Goal: Task Accomplishment & Management: Manage account settings

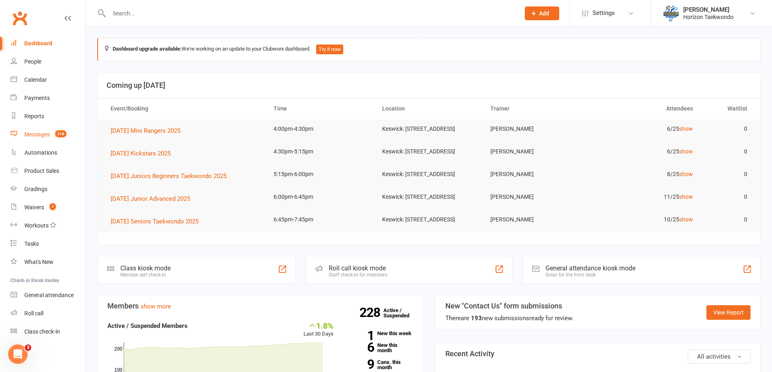
click at [52, 134] on count-badge "216" at bounding box center [58, 134] width 15 height 6
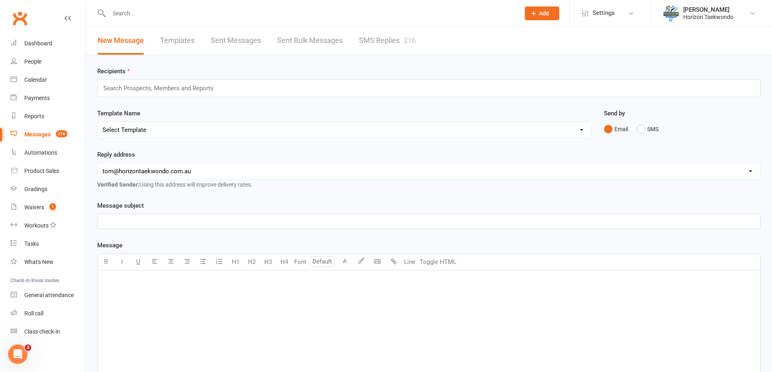
click at [367, 46] on link "SMS Replies 216" at bounding box center [387, 41] width 57 height 28
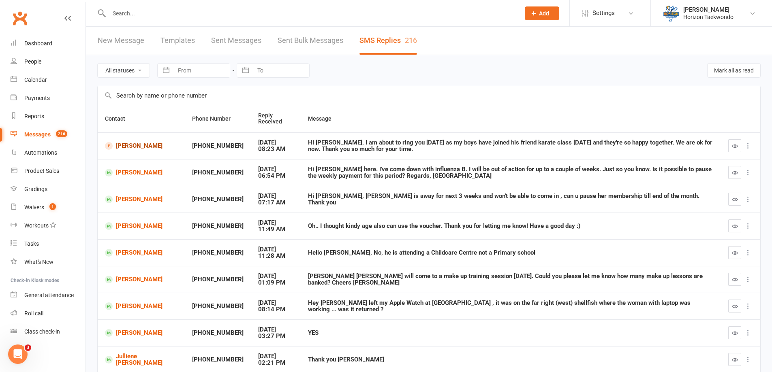
click at [148, 148] on link "[PERSON_NAME]" at bounding box center [141, 146] width 73 height 8
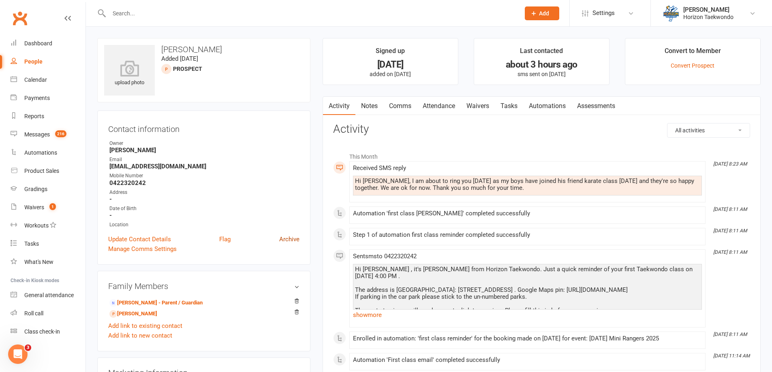
click at [287, 239] on link "Archive" at bounding box center [289, 240] width 20 height 10
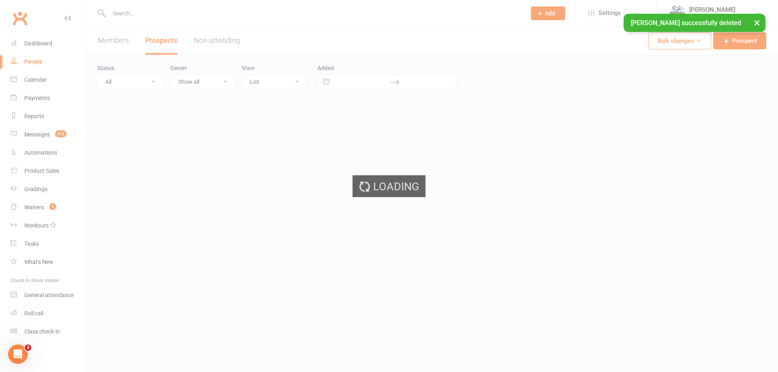
select select "50"
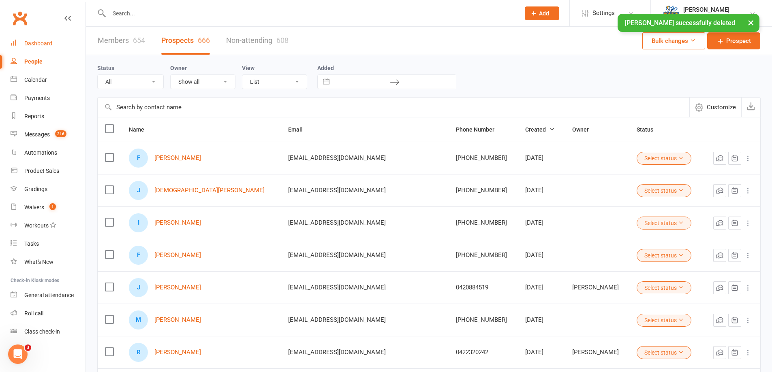
click at [50, 47] on link "Dashboard" at bounding box center [48, 43] width 75 height 18
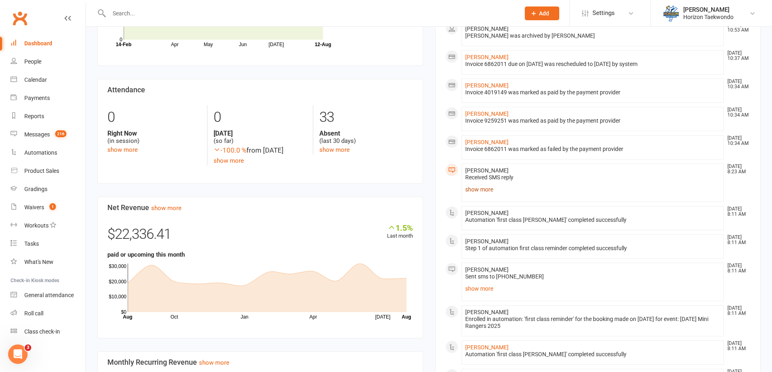
scroll to position [365, 0]
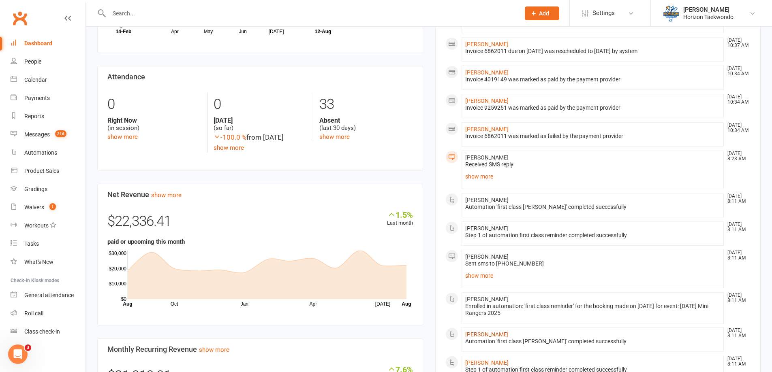
click at [484, 338] on link "[PERSON_NAME]" at bounding box center [486, 334] width 43 height 6
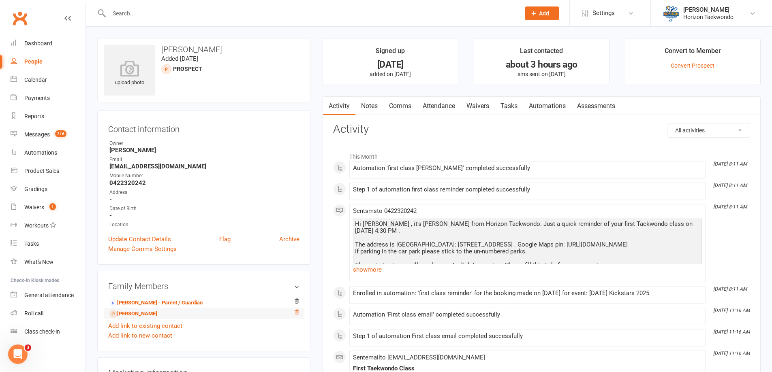
click at [296, 314] on icon at bounding box center [297, 312] width 4 height 4
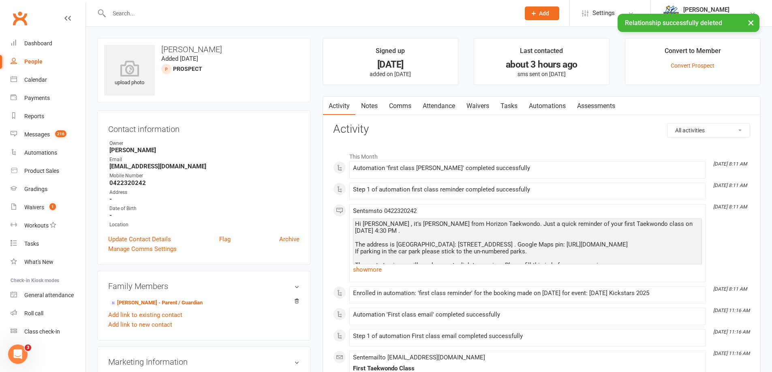
click at [295, 241] on link "Archive" at bounding box center [289, 240] width 20 height 10
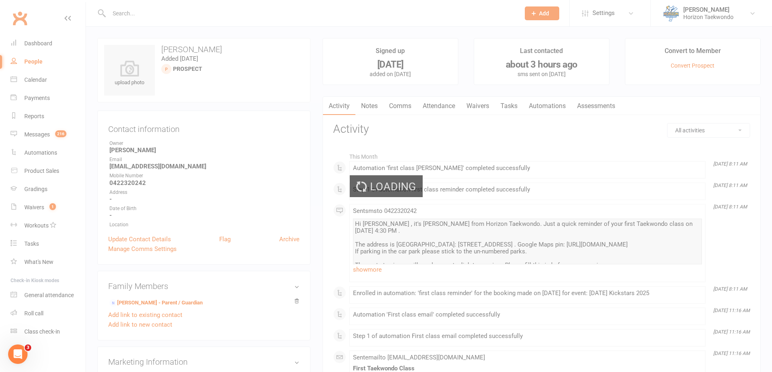
select select "50"
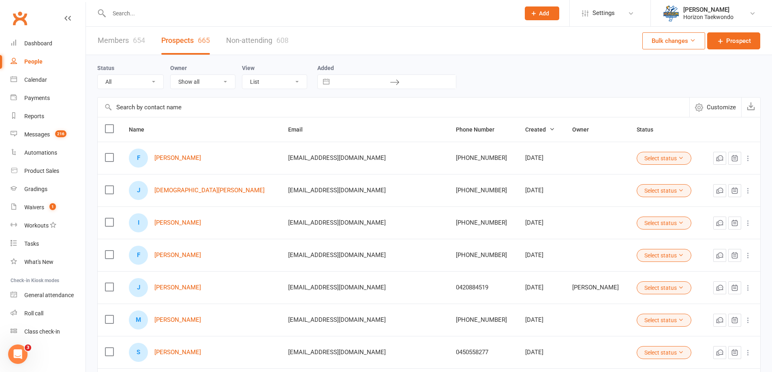
click at [37, 60] on div "People" at bounding box center [33, 61] width 18 height 6
click at [240, 41] on link "Non-attending 608" at bounding box center [257, 41] width 62 height 28
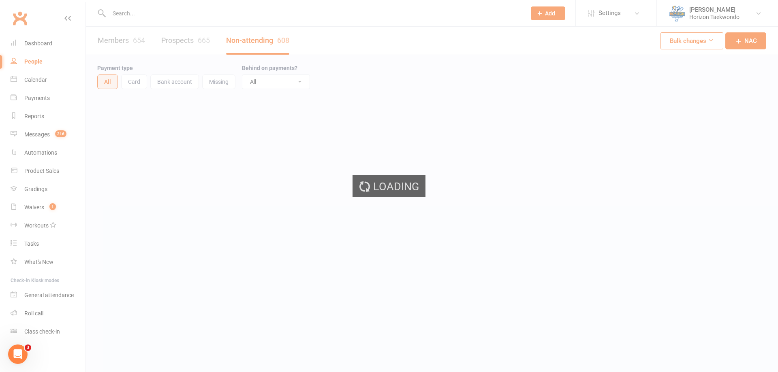
select select "100"
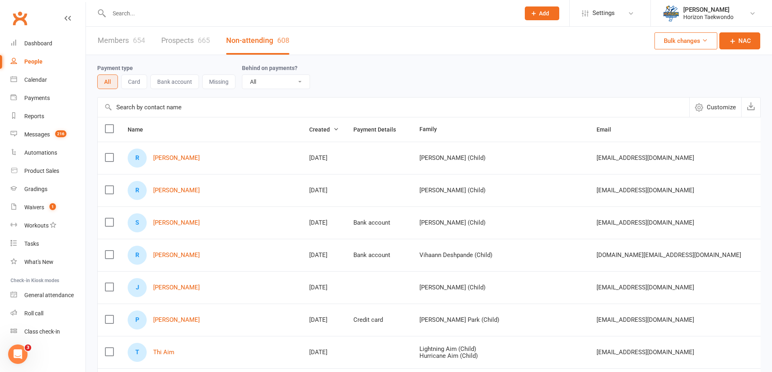
click at [698, 269] on link "Archive NAC" at bounding box center [695, 272] width 101 height 16
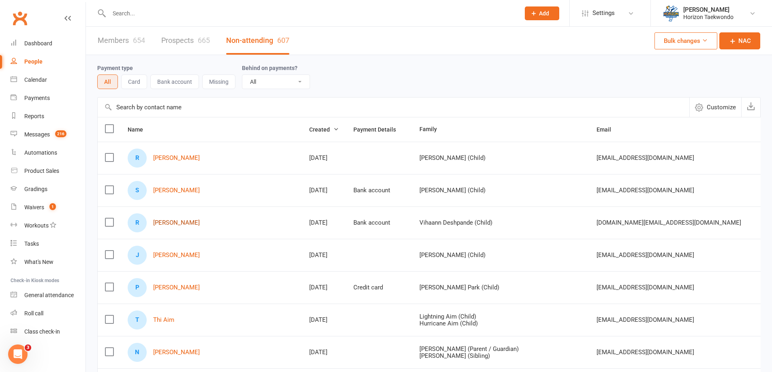
click at [176, 223] on link "[PERSON_NAME]" at bounding box center [176, 223] width 47 height 7
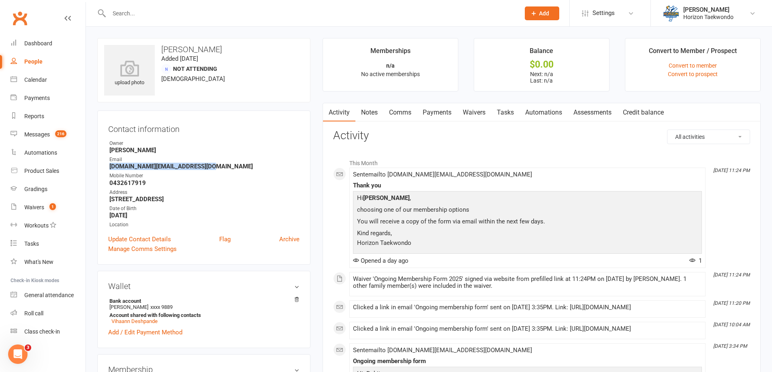
drag, startPoint x: 209, startPoint y: 168, endPoint x: 107, endPoint y: 167, distance: 102.1
click at [107, 167] on div "Contact information Owner [PERSON_NAME] Email [DOMAIN_NAME][EMAIL_ADDRESS][DOMA…" at bounding box center [203, 188] width 213 height 154
copy strong "[DOMAIN_NAME][EMAIL_ADDRESS][DOMAIN_NAME]"
click at [35, 41] on div "Dashboard" at bounding box center [38, 43] width 28 height 6
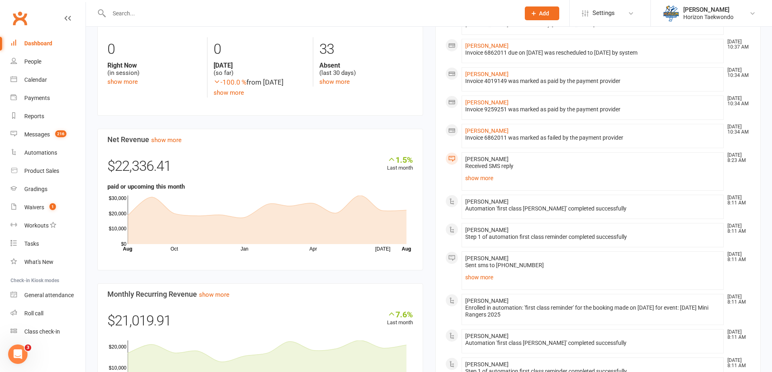
scroll to position [527, 0]
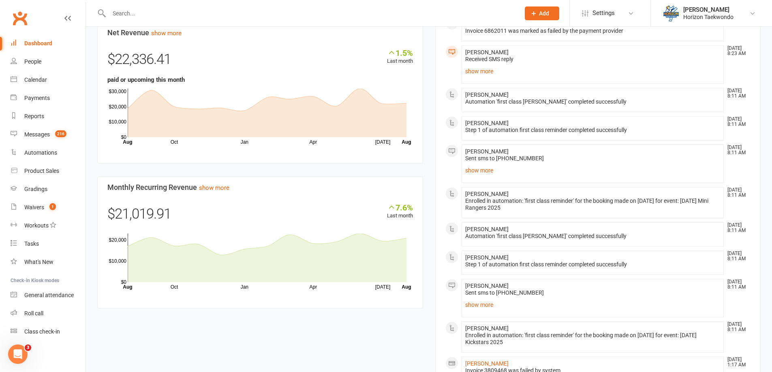
click at [138, 14] on input "text" at bounding box center [311, 13] width 408 height 11
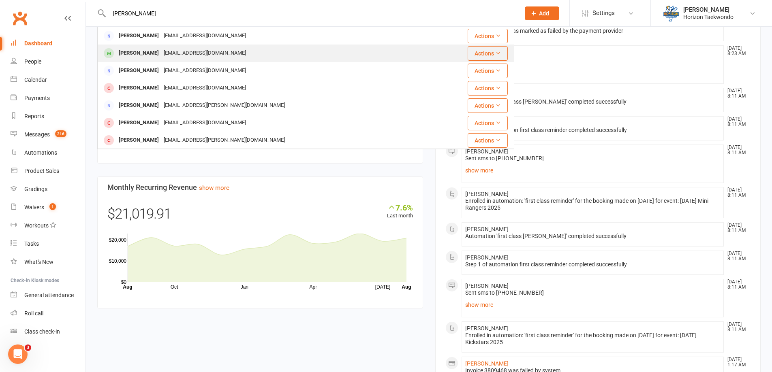
type input "[PERSON_NAME]"
click at [161, 53] on div "[EMAIL_ADDRESS][DOMAIN_NAME]" at bounding box center [204, 53] width 87 height 12
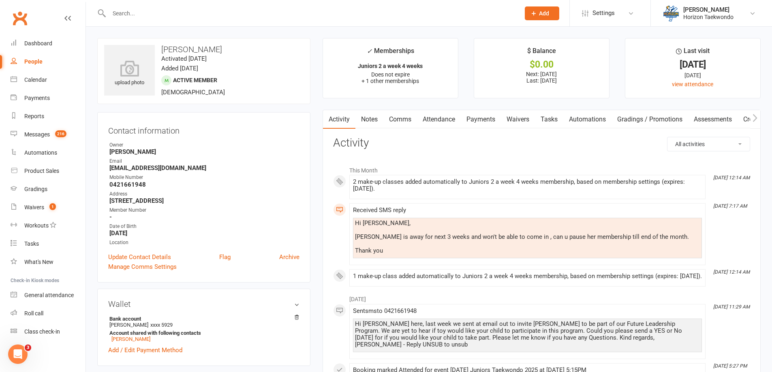
click at [490, 120] on link "Payments" at bounding box center [481, 119] width 40 height 19
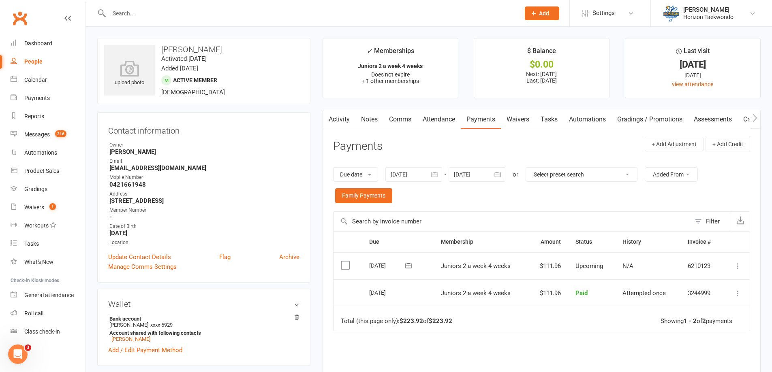
click at [148, 11] on input "text" at bounding box center [311, 13] width 408 height 11
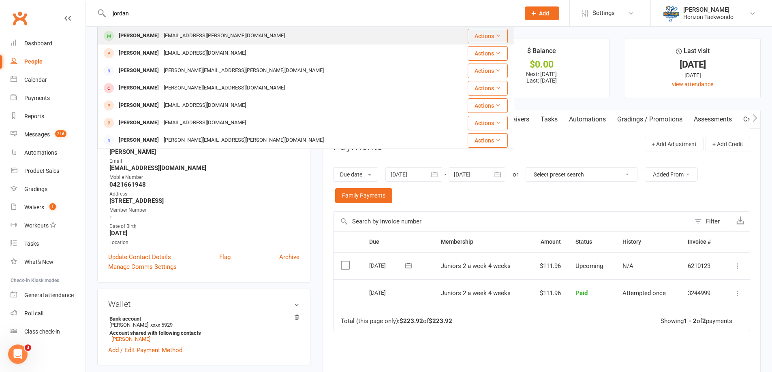
type input "jordan"
click at [165, 35] on div "[EMAIL_ADDRESS][PERSON_NAME][DOMAIN_NAME]" at bounding box center [224, 36] width 126 height 12
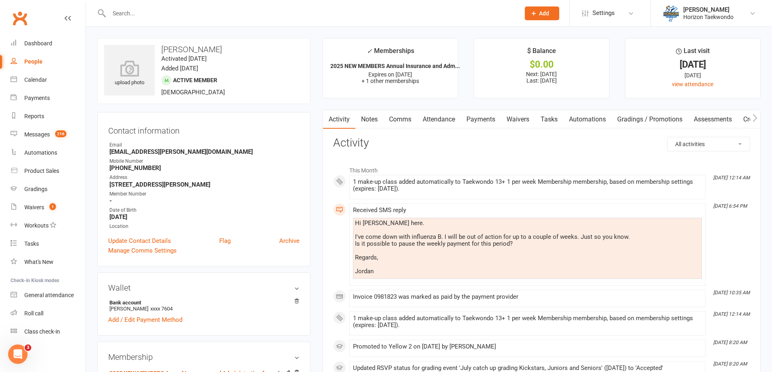
click at [410, 122] on link "Comms" at bounding box center [400, 119] width 34 height 19
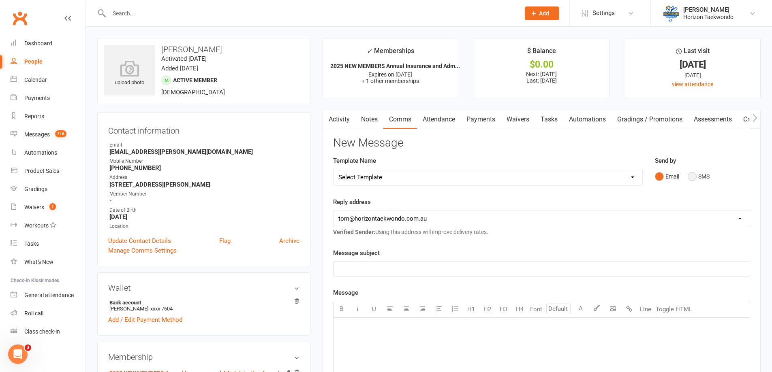
click at [691, 174] on button "SMS" at bounding box center [699, 176] width 22 height 15
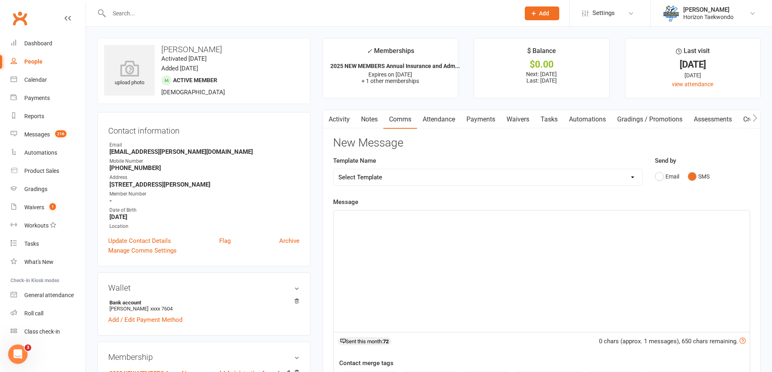
click at [513, 224] on div "﻿" at bounding box center [541, 272] width 416 height 122
click at [429, 221] on span "hi [PERSON_NAME], I hope your feeling [PERSON_NAME] soon." at bounding box center [424, 217] width 173 height 7
click at [462, 220] on p "hi [PERSON_NAME], I hope your feeling better soon." at bounding box center [541, 218] width 406 height 10
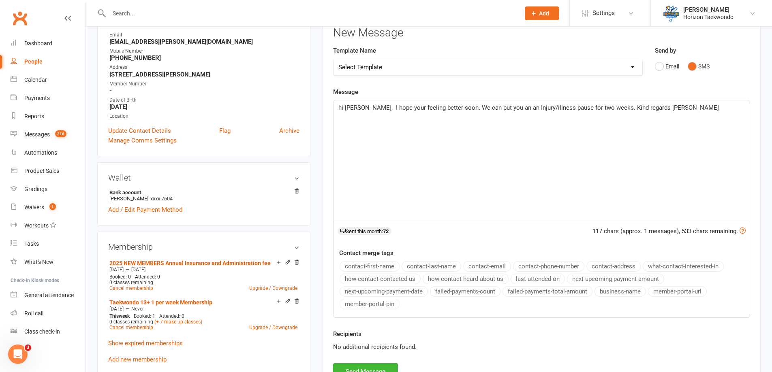
scroll to position [162, 0]
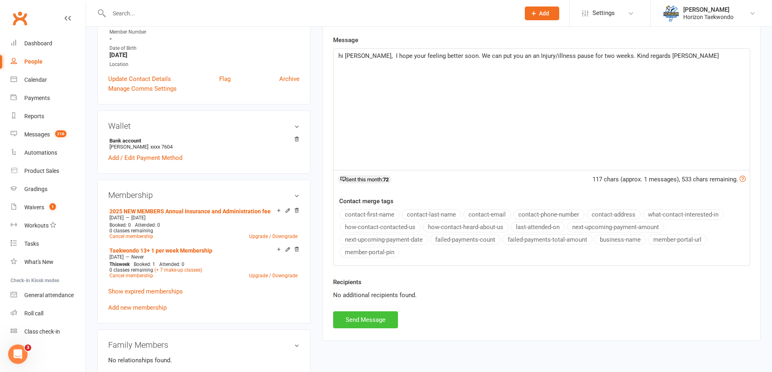
click at [375, 319] on button "Send Message" at bounding box center [365, 320] width 65 height 17
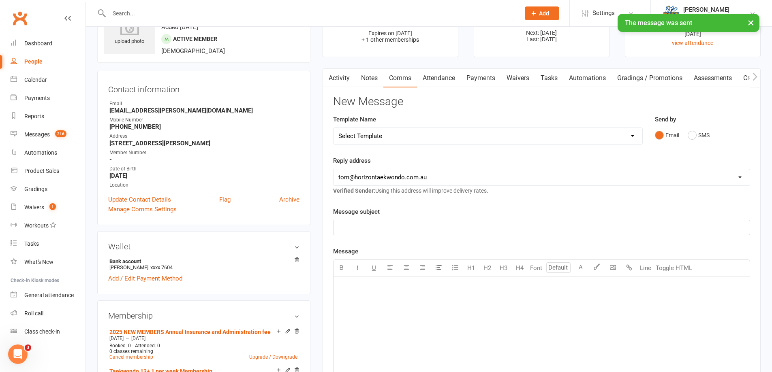
scroll to position [41, 0]
click at [475, 81] on link "Payments" at bounding box center [481, 79] width 40 height 19
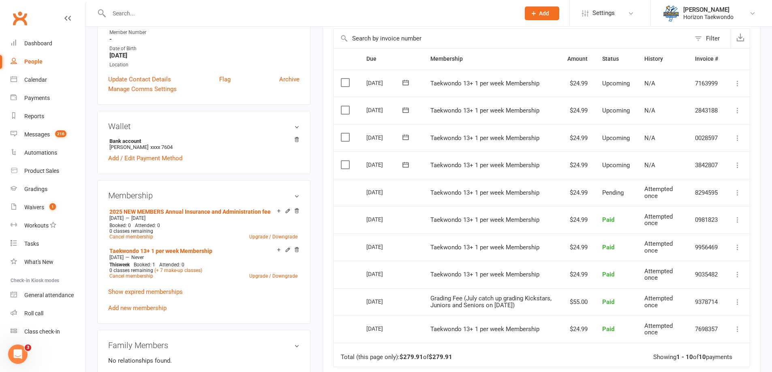
scroll to position [162, 0]
click at [739, 162] on icon at bounding box center [737, 165] width 8 height 8
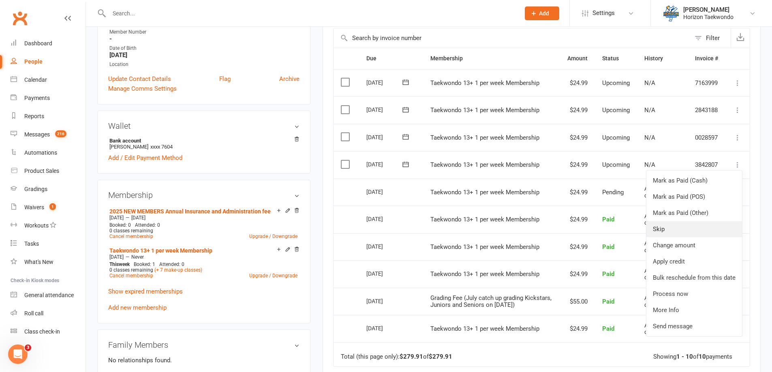
click at [676, 231] on link "Skip" at bounding box center [694, 229] width 96 height 16
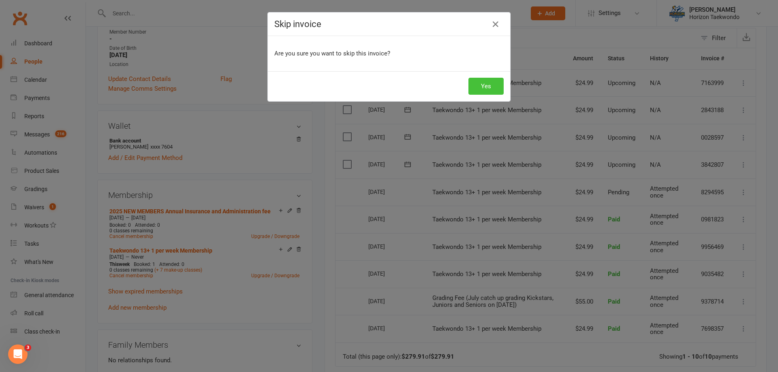
click at [474, 92] on button "Yes" at bounding box center [485, 86] width 35 height 17
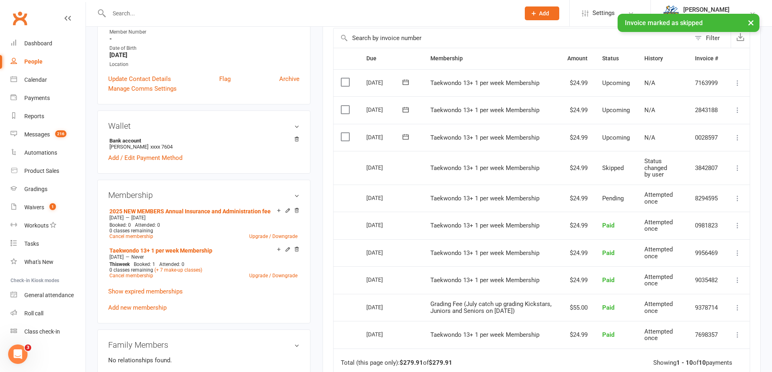
click at [737, 138] on icon at bounding box center [737, 138] width 8 height 8
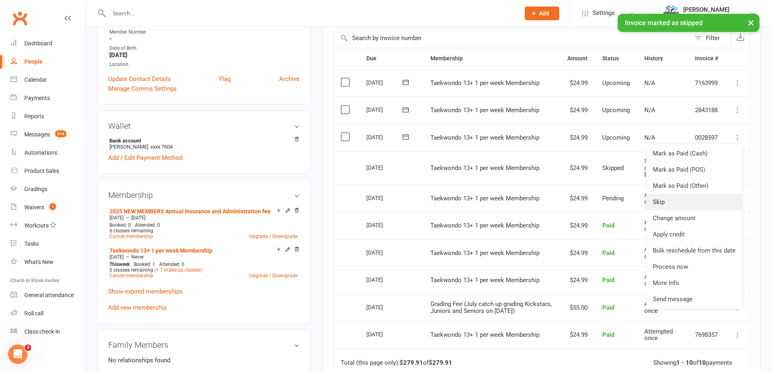
click at [666, 203] on link "Skip" at bounding box center [694, 202] width 96 height 16
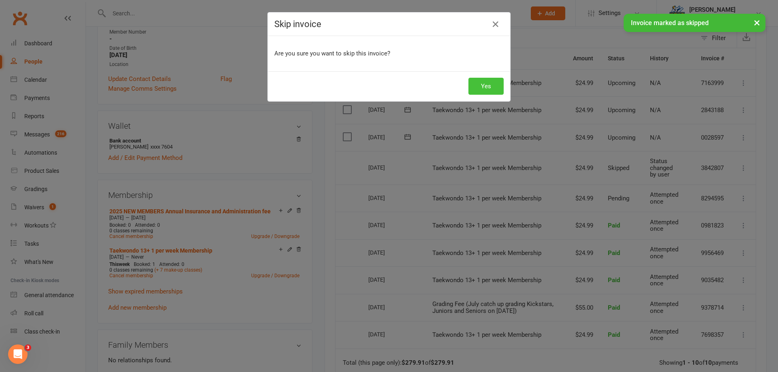
click at [468, 91] on button "Yes" at bounding box center [485, 86] width 35 height 17
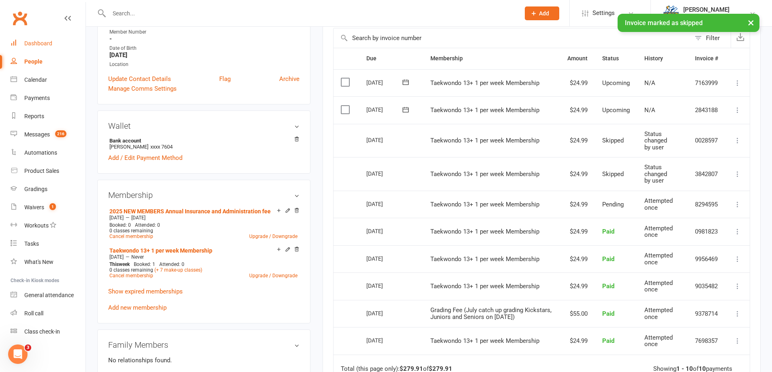
click at [54, 44] on link "Dashboard" at bounding box center [48, 43] width 75 height 18
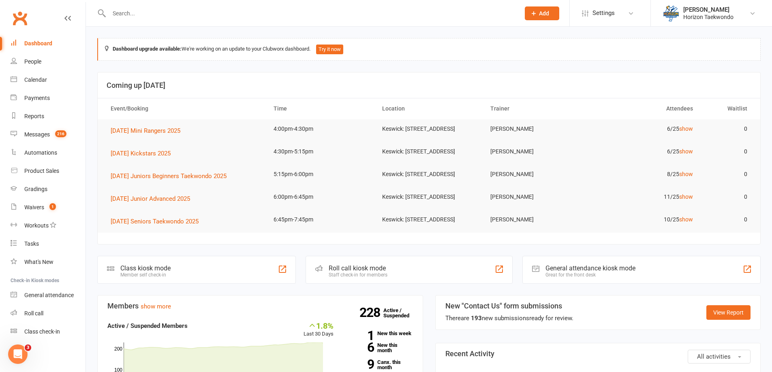
click at [150, 16] on input "text" at bounding box center [311, 13] width 408 height 11
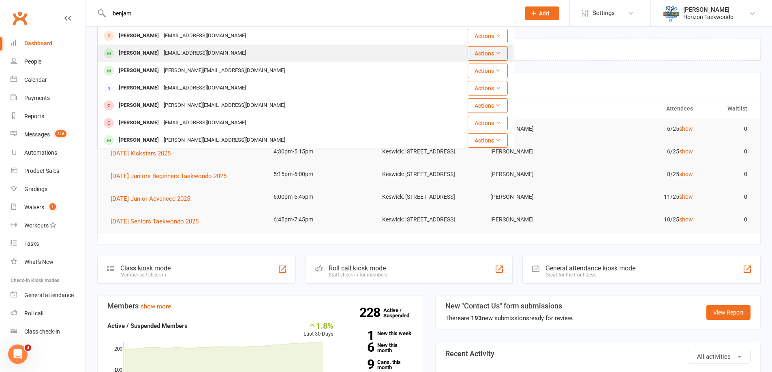
type input "benjam"
click at [163, 51] on div "[EMAIL_ADDRESS][DOMAIN_NAME]" at bounding box center [204, 53] width 87 height 12
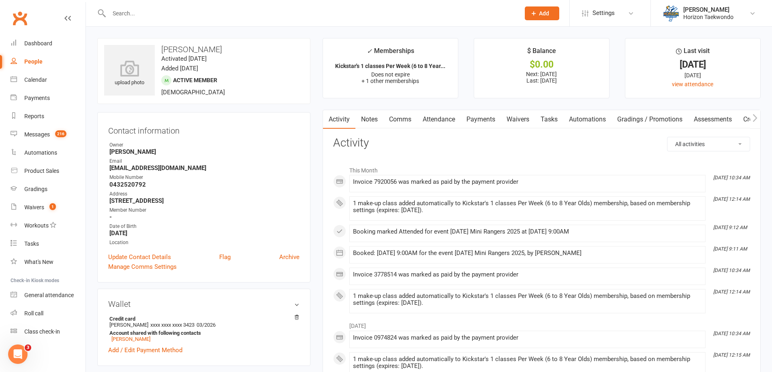
scroll to position [203, 0]
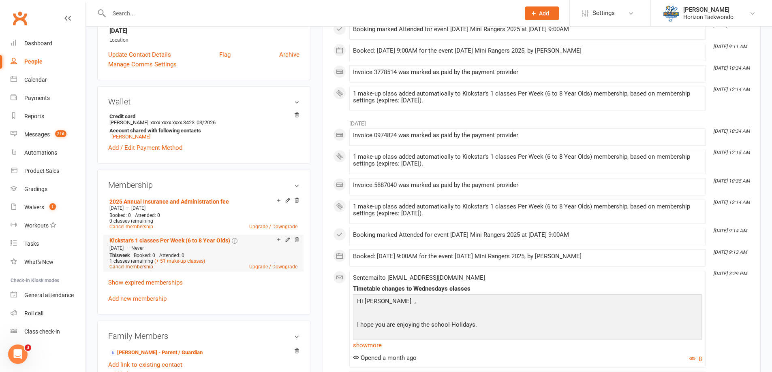
click at [139, 267] on link "Cancel membership" at bounding box center [131, 267] width 44 height 6
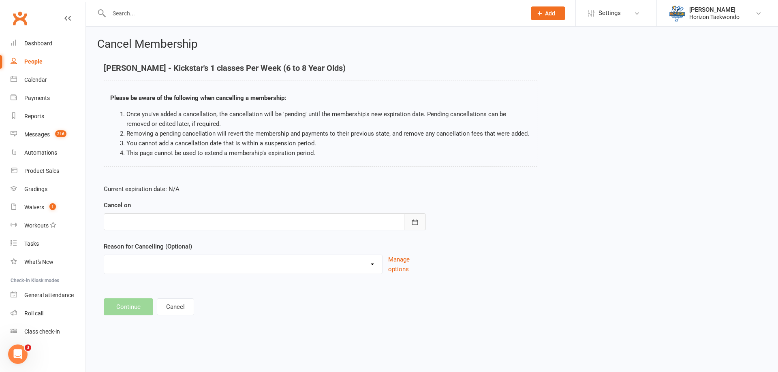
click at [412, 219] on icon "button" at bounding box center [415, 222] width 8 height 8
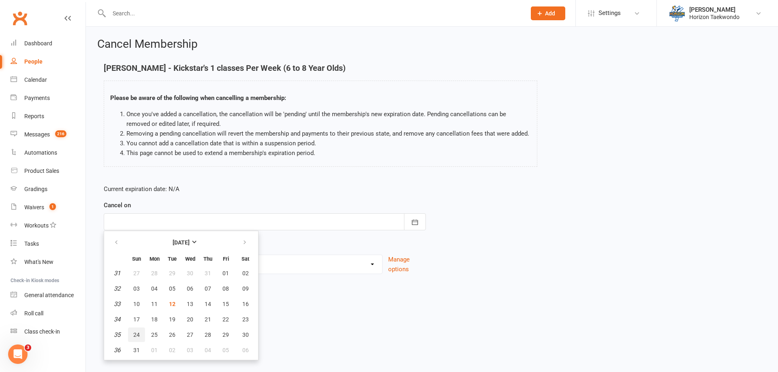
click at [138, 332] on span "24" at bounding box center [136, 335] width 6 height 6
type input "[DATE]"
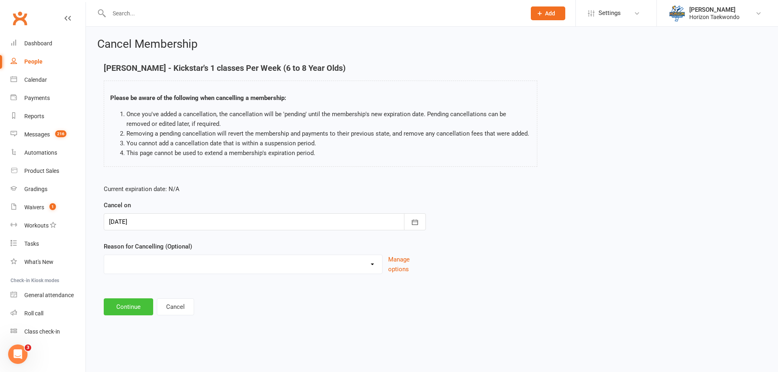
click at [124, 304] on button "Continue" at bounding box center [128, 307] width 49 height 17
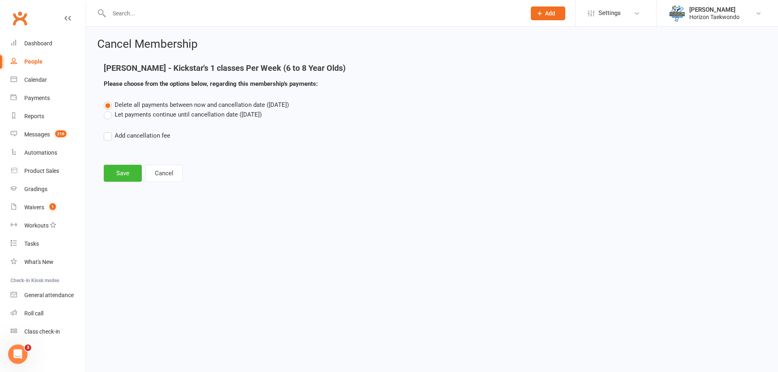
click at [126, 124] on div "Delete all payments between now and cancellation date ([DATE]) Let payments con…" at bounding box center [432, 126] width 669 height 52
click at [122, 115] on label "Let payments continue until cancellation date ([DATE])" at bounding box center [183, 115] width 158 height 10
click at [109, 110] on input "Let payments continue until cancellation date ([DATE])" at bounding box center [106, 110] width 5 height 0
click at [120, 168] on button "Save" at bounding box center [123, 173] width 38 height 17
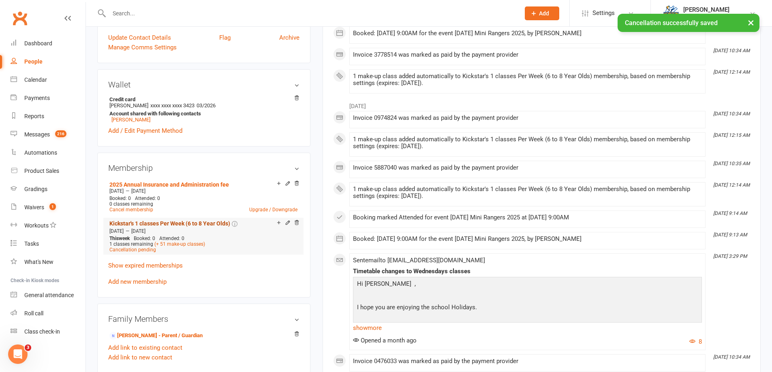
scroll to position [243, 0]
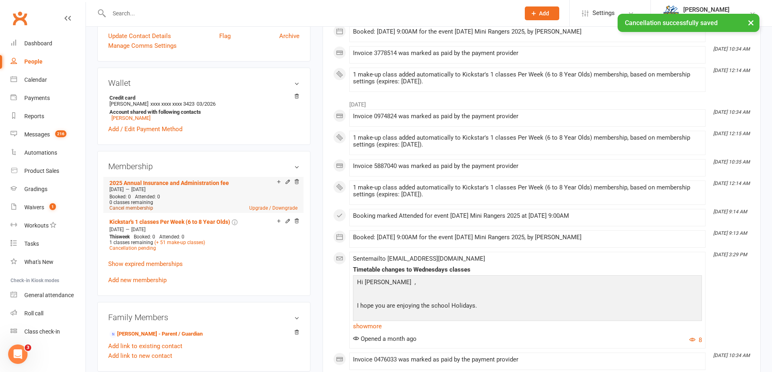
click at [138, 208] on link "Cancel membership" at bounding box center [131, 208] width 44 height 6
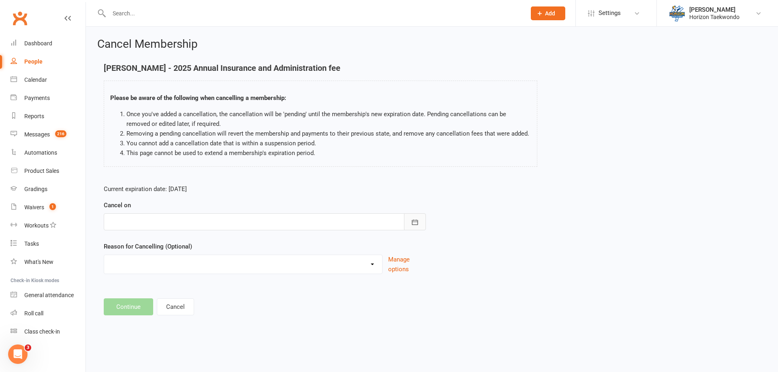
click at [418, 220] on icon "button" at bounding box center [415, 222] width 8 height 8
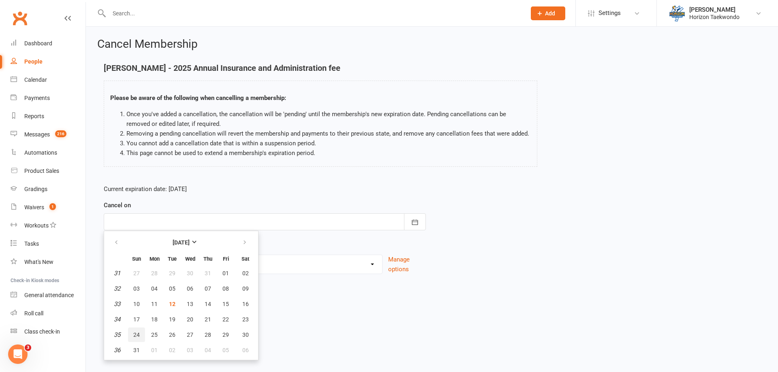
click at [138, 335] on span "24" at bounding box center [136, 335] width 6 height 6
type input "[DATE]"
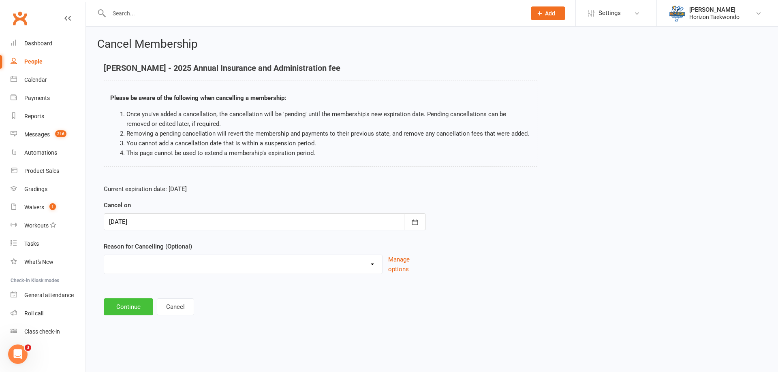
click at [131, 308] on button "Continue" at bounding box center [128, 307] width 49 height 17
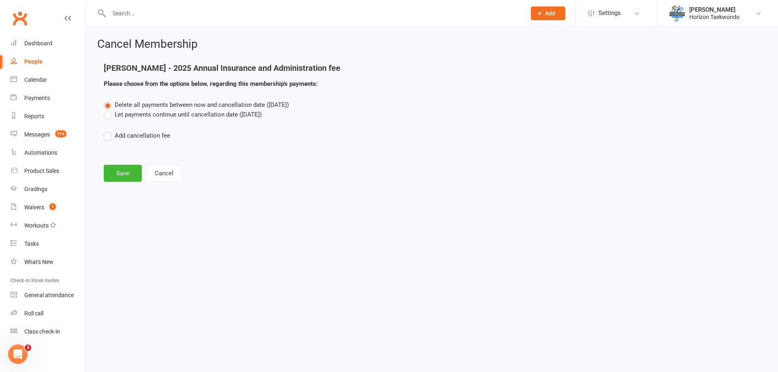
click at [169, 113] on label "Let payments continue until cancellation date ([DATE])" at bounding box center [183, 115] width 158 height 10
click at [109, 110] on input "Let payments continue until cancellation date ([DATE])" at bounding box center [106, 110] width 5 height 0
click at [112, 177] on button "Save" at bounding box center [123, 173] width 38 height 17
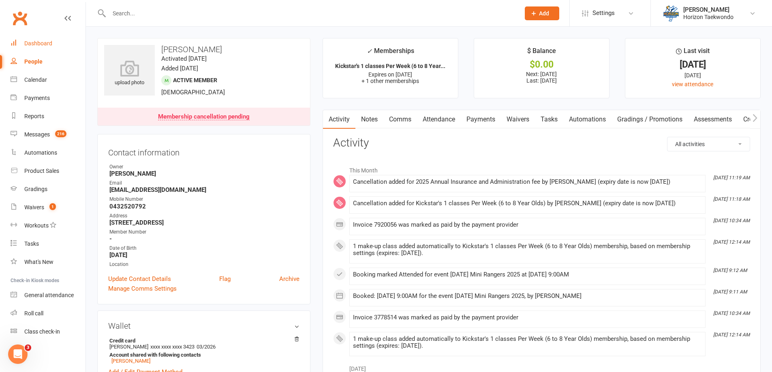
click at [45, 41] on div "Dashboard" at bounding box center [38, 43] width 28 height 6
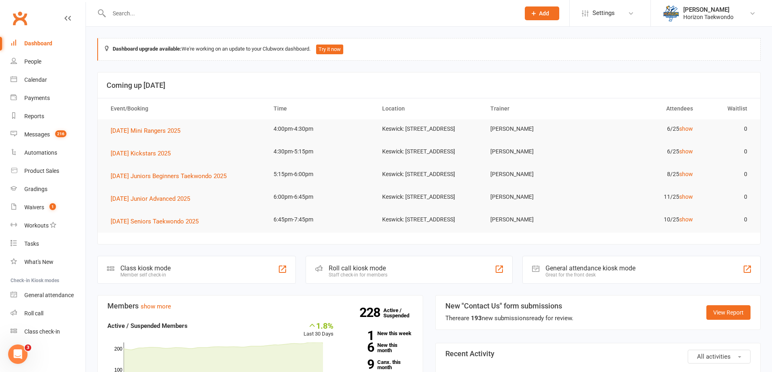
click at [126, 11] on input "text" at bounding box center [311, 13] width 408 height 11
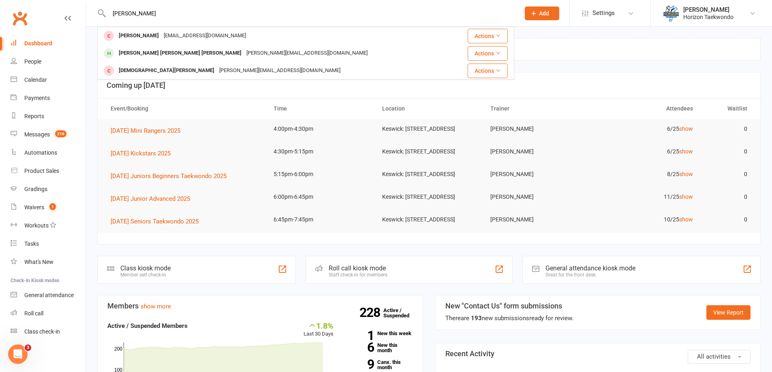
type input "[PERSON_NAME]"
click at [177, 50] on div "[PERSON_NAME] [PERSON_NAME] [PERSON_NAME]" at bounding box center [180, 53] width 128 height 12
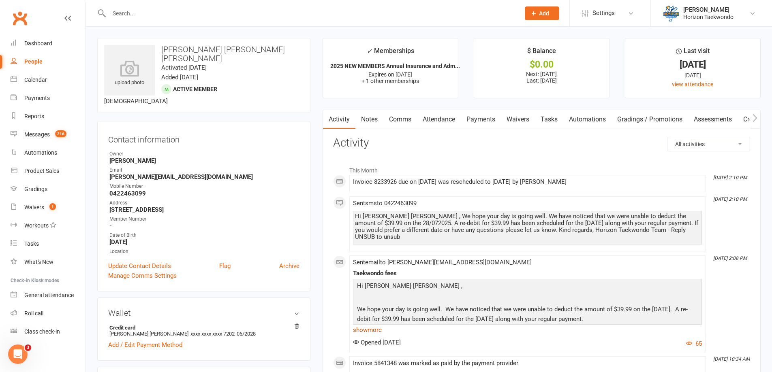
click at [376, 325] on link "show more" at bounding box center [527, 330] width 349 height 11
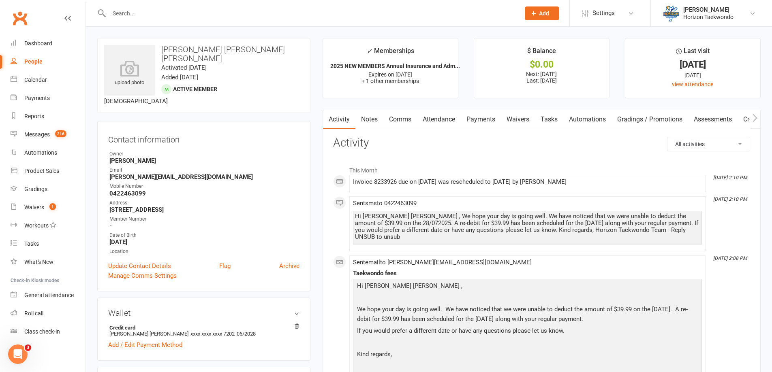
click at [498, 122] on link "Payments" at bounding box center [481, 119] width 40 height 19
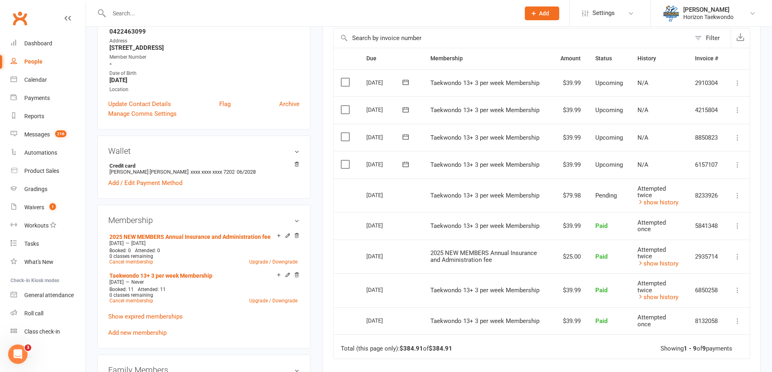
scroll to position [122, 0]
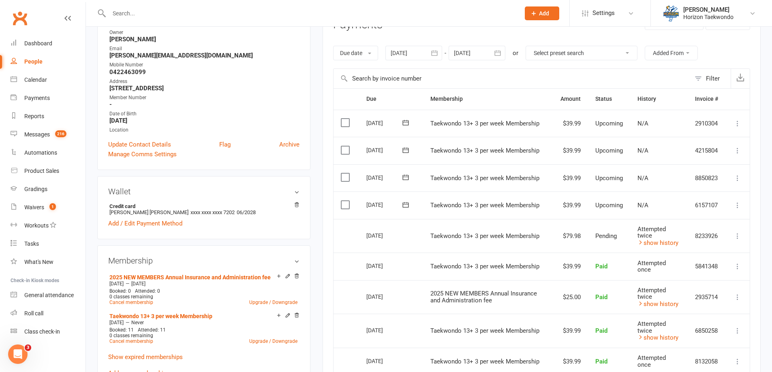
click at [504, 54] on button "button" at bounding box center [498, 53] width 15 height 15
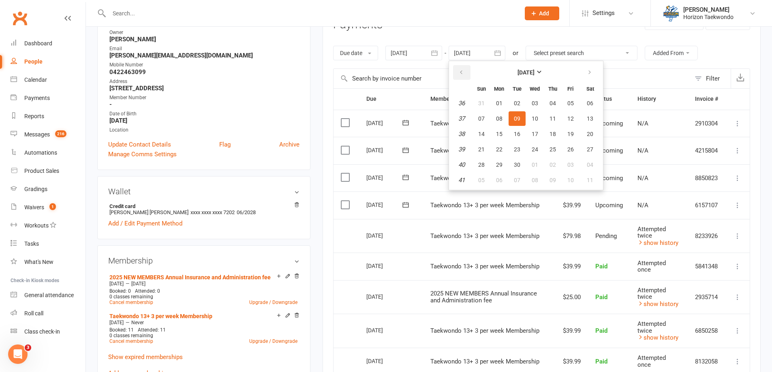
click at [467, 69] on button "button" at bounding box center [461, 72] width 17 height 15
click at [520, 103] on span "01" at bounding box center [517, 103] width 6 height 6
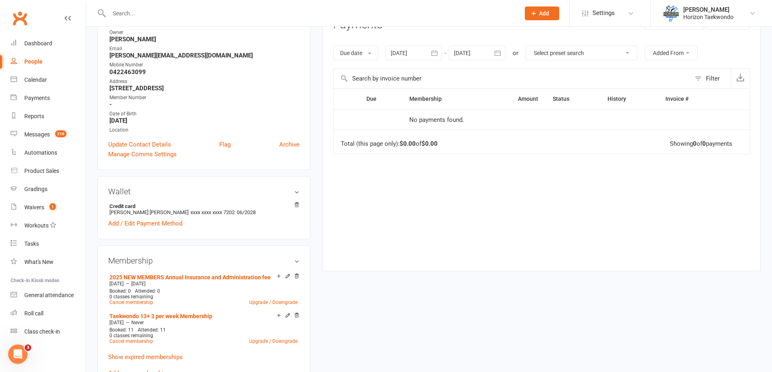
click at [501, 53] on icon "button" at bounding box center [497, 53] width 8 height 8
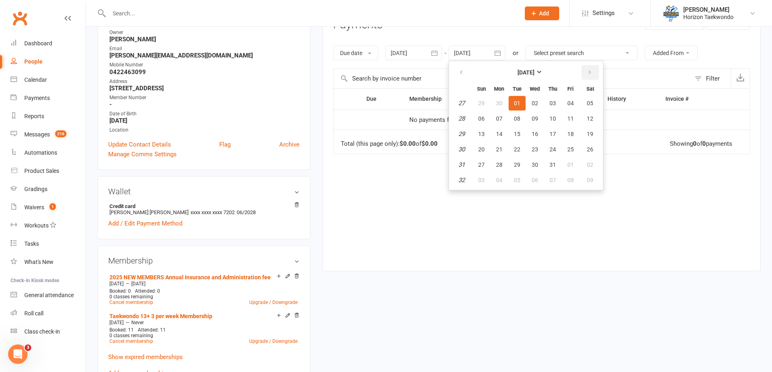
click at [589, 72] on icon "button" at bounding box center [590, 72] width 6 height 6
click at [574, 160] on button "31" at bounding box center [570, 165] width 17 height 15
type input "[DATE]"
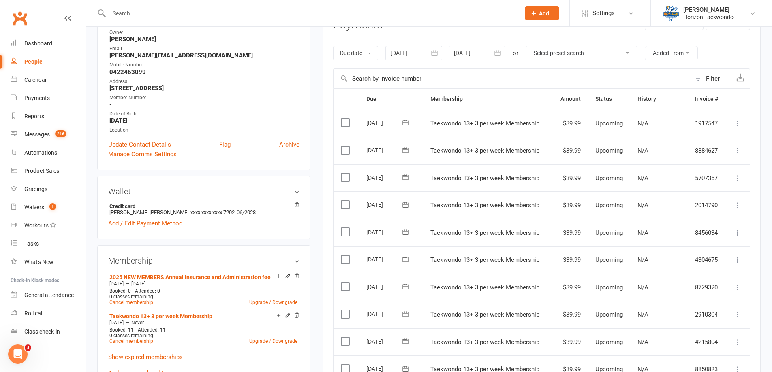
click at [438, 52] on icon "button" at bounding box center [434, 53] width 8 height 8
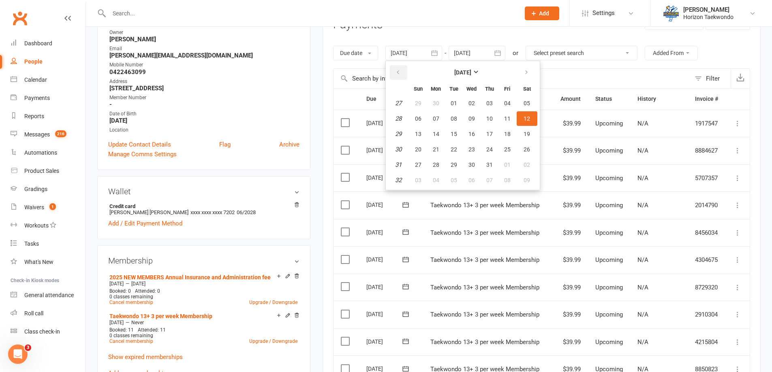
click at [399, 73] on icon "button" at bounding box center [398, 72] width 6 height 6
click at [492, 103] on span "01" at bounding box center [489, 103] width 6 height 6
type input "[DATE]"
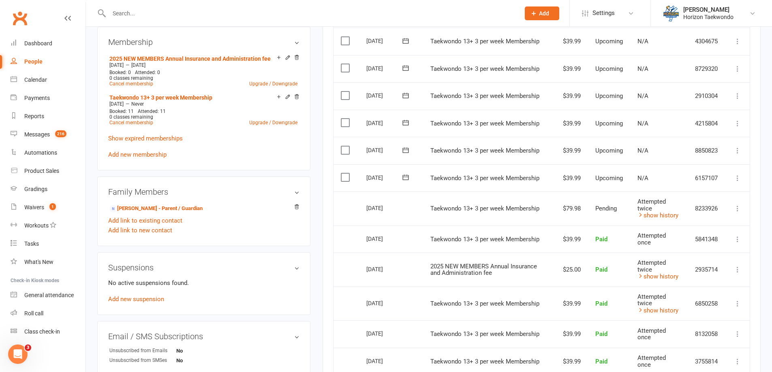
scroll to position [324, 0]
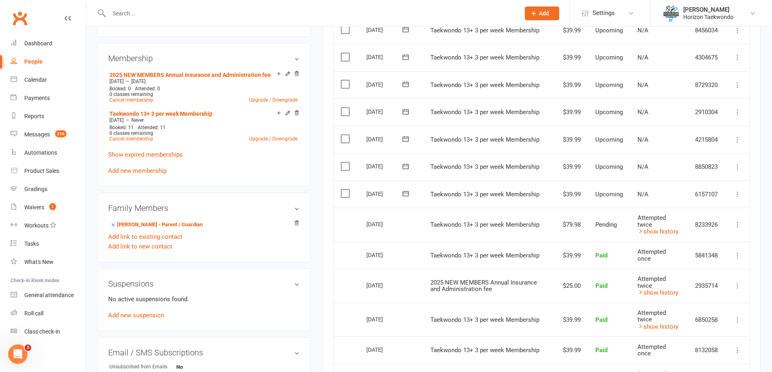
click at [139, 13] on input "text" at bounding box center [311, 13] width 408 height 11
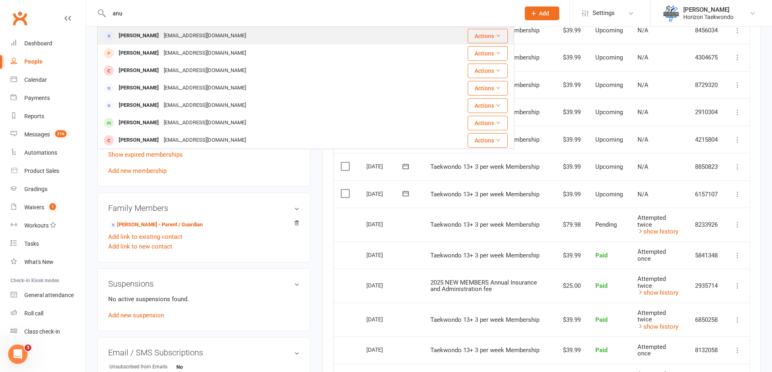
type input "anu"
click at [146, 39] on div "[PERSON_NAME]" at bounding box center [138, 36] width 45 height 12
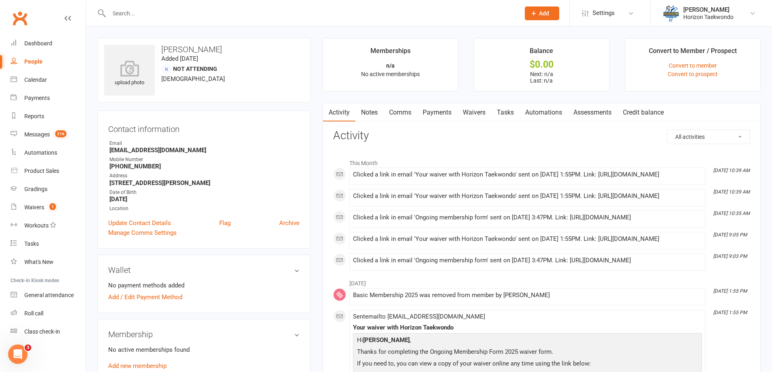
scroll to position [122, 0]
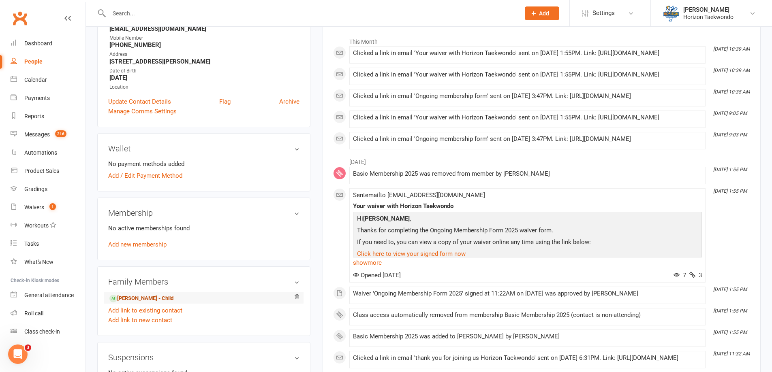
click at [139, 297] on link "[PERSON_NAME] - Child" at bounding box center [141, 299] width 64 height 9
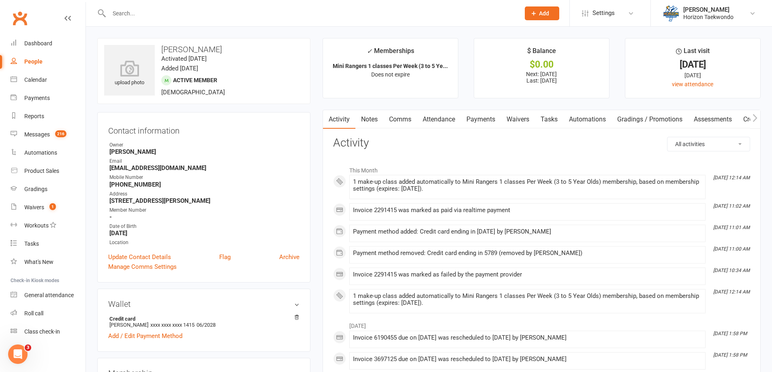
click at [497, 122] on link "Payments" at bounding box center [481, 119] width 40 height 19
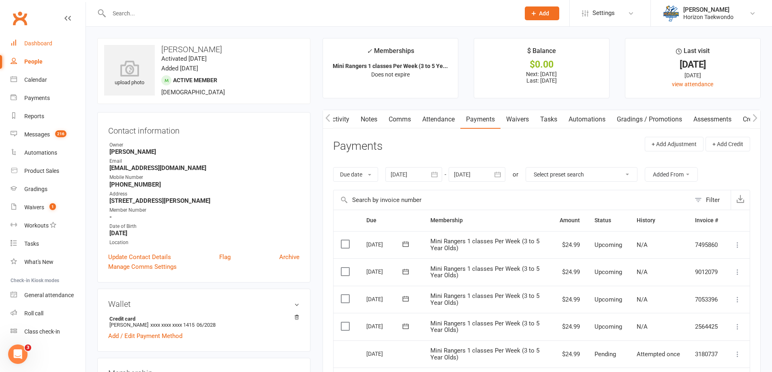
click at [43, 36] on link "Dashboard" at bounding box center [48, 43] width 75 height 18
